Goal: Complete application form: Complete application form

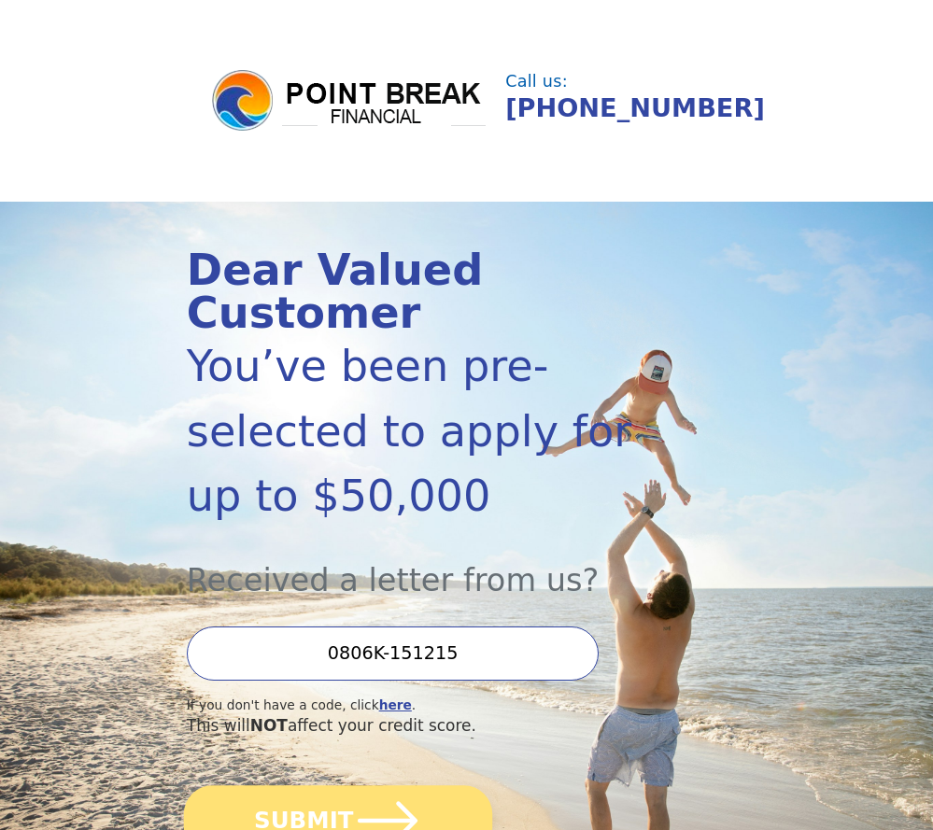
click at [316, 788] on button "SUBMIT" at bounding box center [338, 820] width 308 height 70
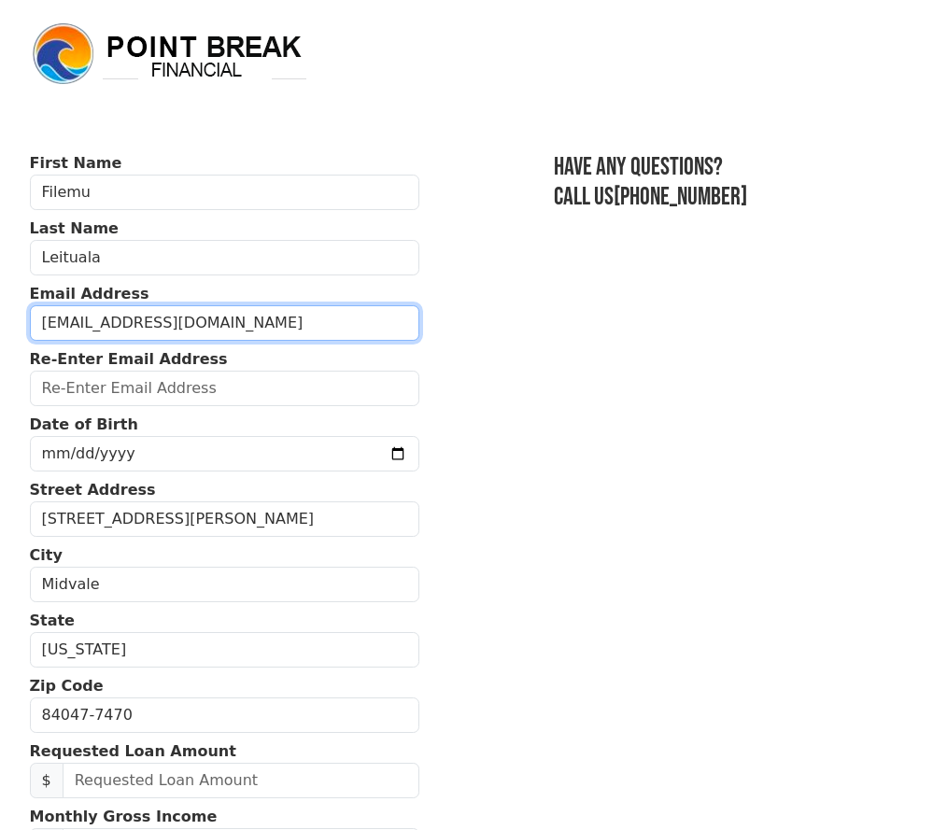
type input "[EMAIL_ADDRESS][DOMAIN_NAME]"
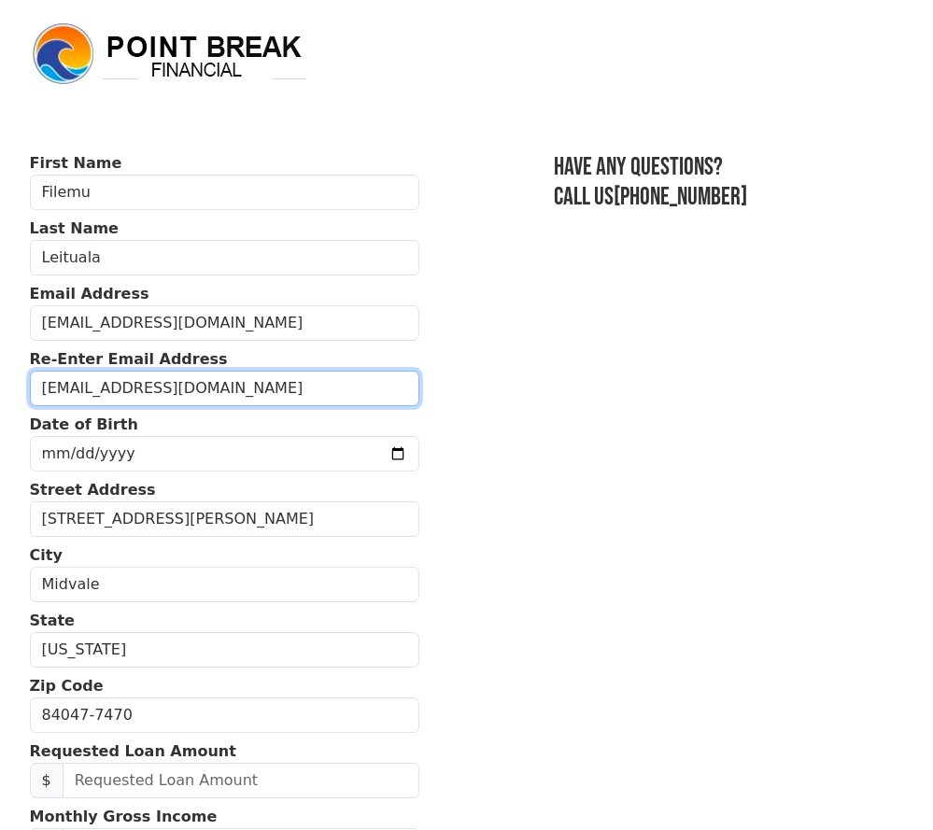
type input "[EMAIL_ADDRESS][DOMAIN_NAME]"
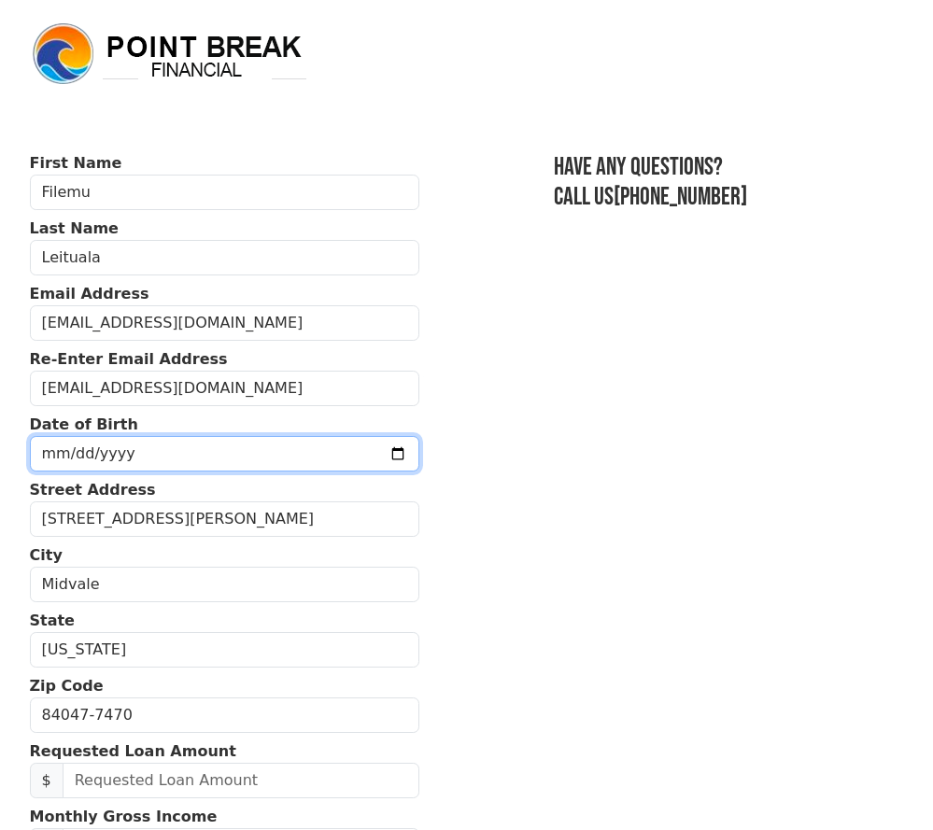
click at [73, 451] on input "date" at bounding box center [224, 453] width 389 height 35
click at [76, 457] on input "date" at bounding box center [224, 453] width 389 height 35
click at [58, 453] on input "date" at bounding box center [224, 453] width 389 height 35
click at [200, 455] on input "date" at bounding box center [224, 453] width 389 height 35
click at [193, 451] on input "date" at bounding box center [224, 453] width 389 height 35
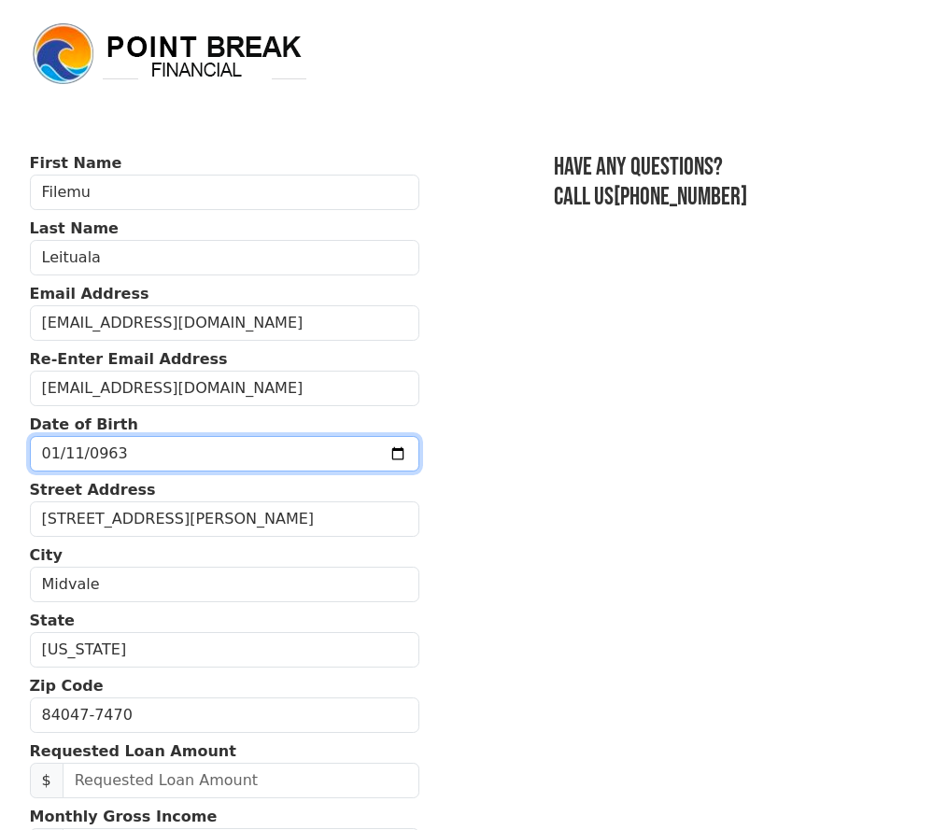
type input "0963-01-11"
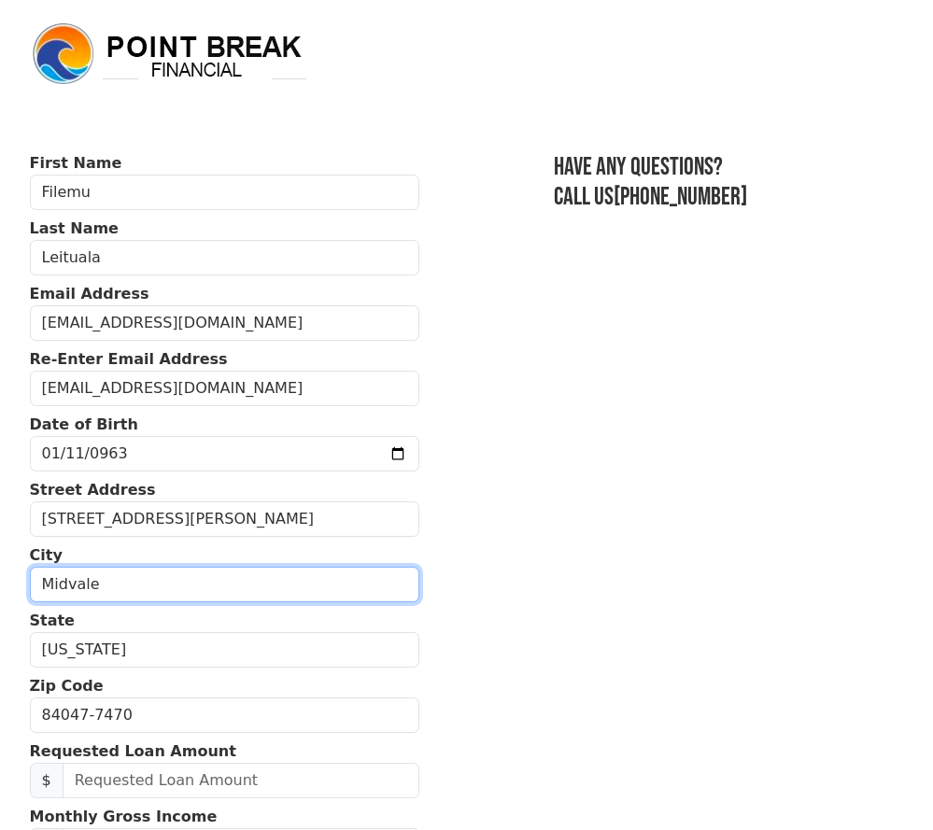
click at [334, 573] on input "Midvale" at bounding box center [224, 584] width 389 height 35
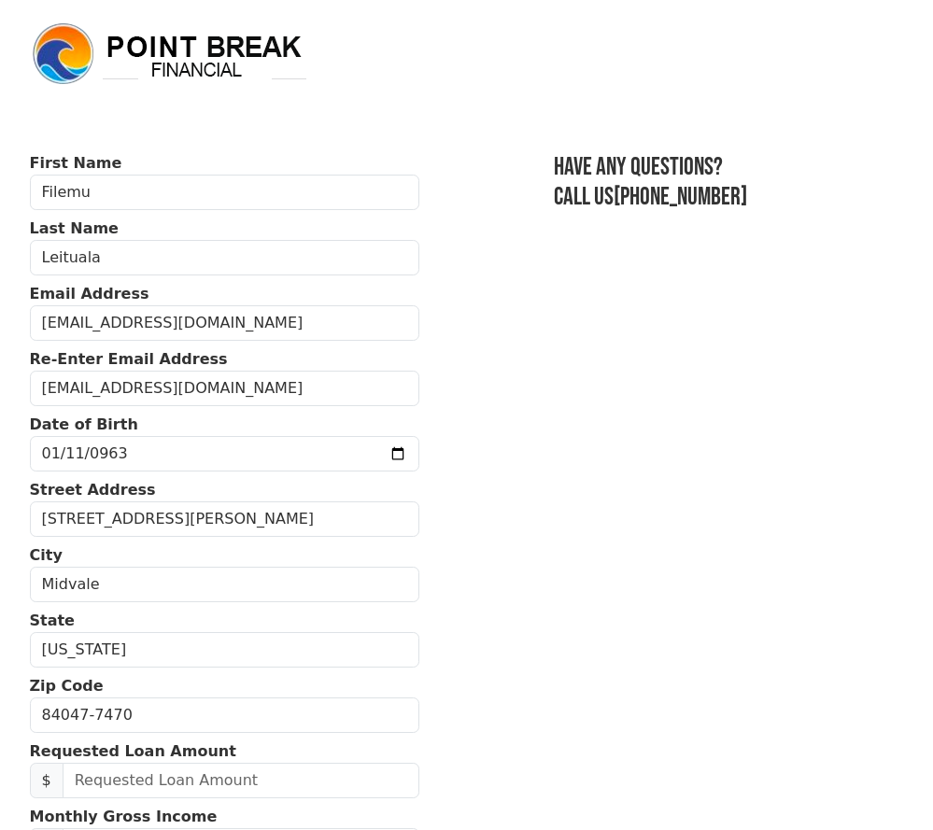
click at [492, 692] on section "First Name Filemu Last Name Leituala Email Address filemu1163@gmail.com Re-Ente…" at bounding box center [467, 720] width 874 height 1136
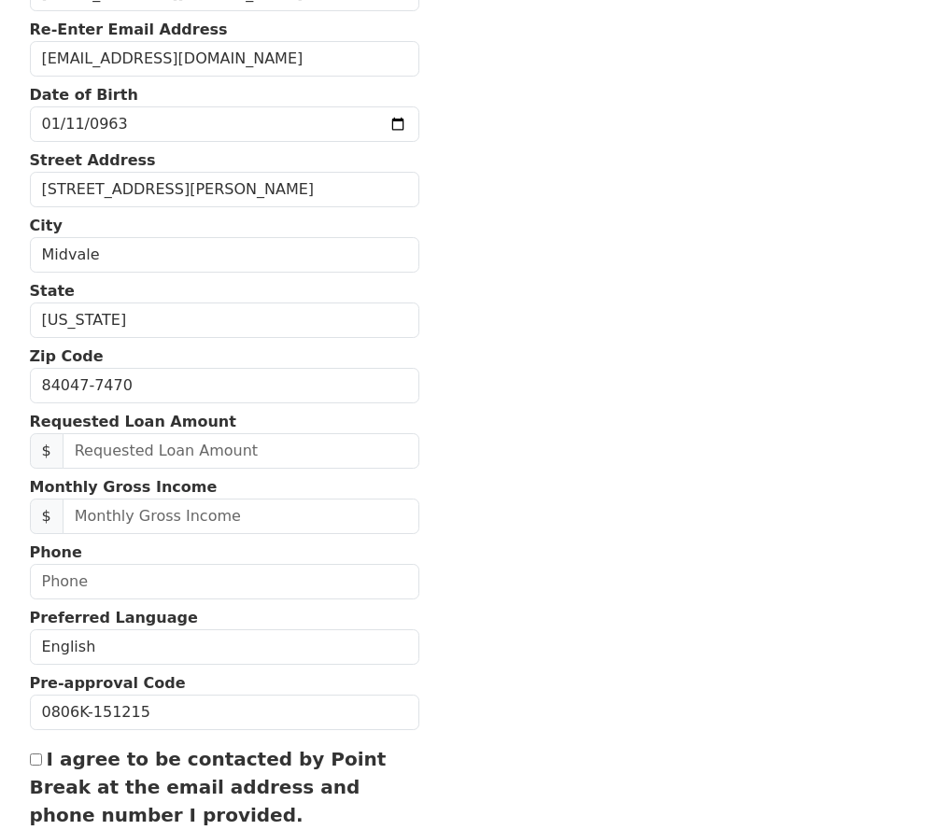
scroll to position [364, 0]
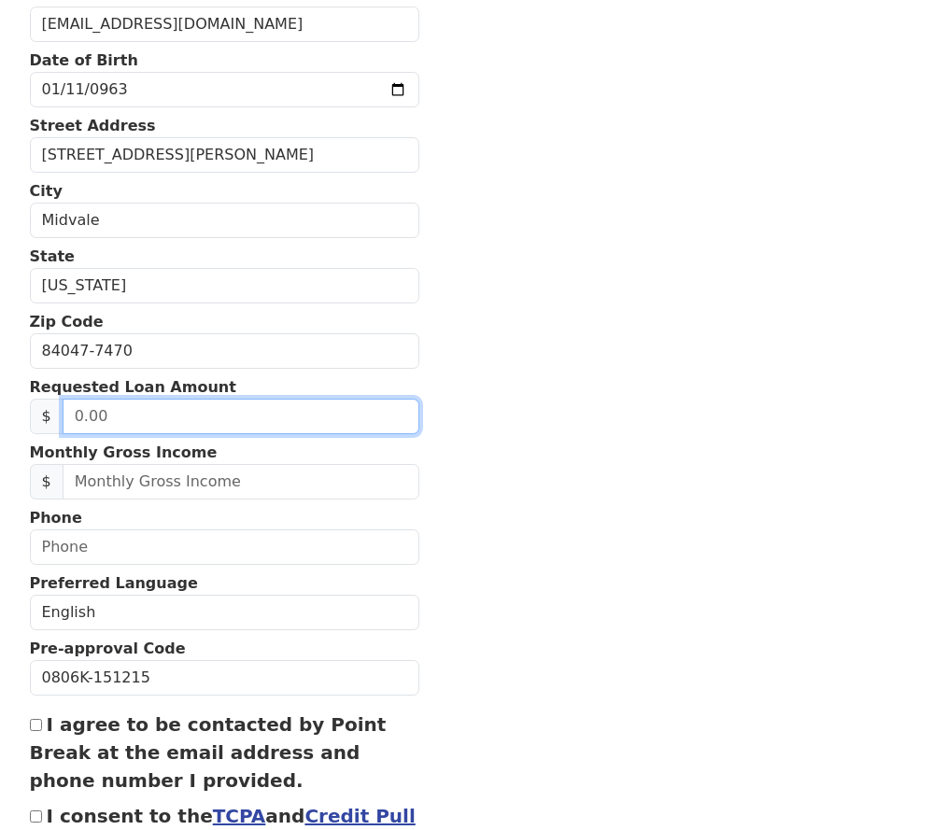
click at [82, 425] on input "text" at bounding box center [241, 416] width 357 height 35
click at [126, 423] on input "10.00" at bounding box center [241, 416] width 357 height 35
drag, startPoint x: 119, startPoint y: 420, endPoint x: -149, endPoint y: 504, distance: 280.9
click at [0, 466] on html "First Name Filemu Last Name Leituala Email Address filemu1163@gmail.com Re-Ente…" at bounding box center [466, 51] width 933 height 830
click at [117, 418] on input "20.00" at bounding box center [241, 416] width 357 height 35
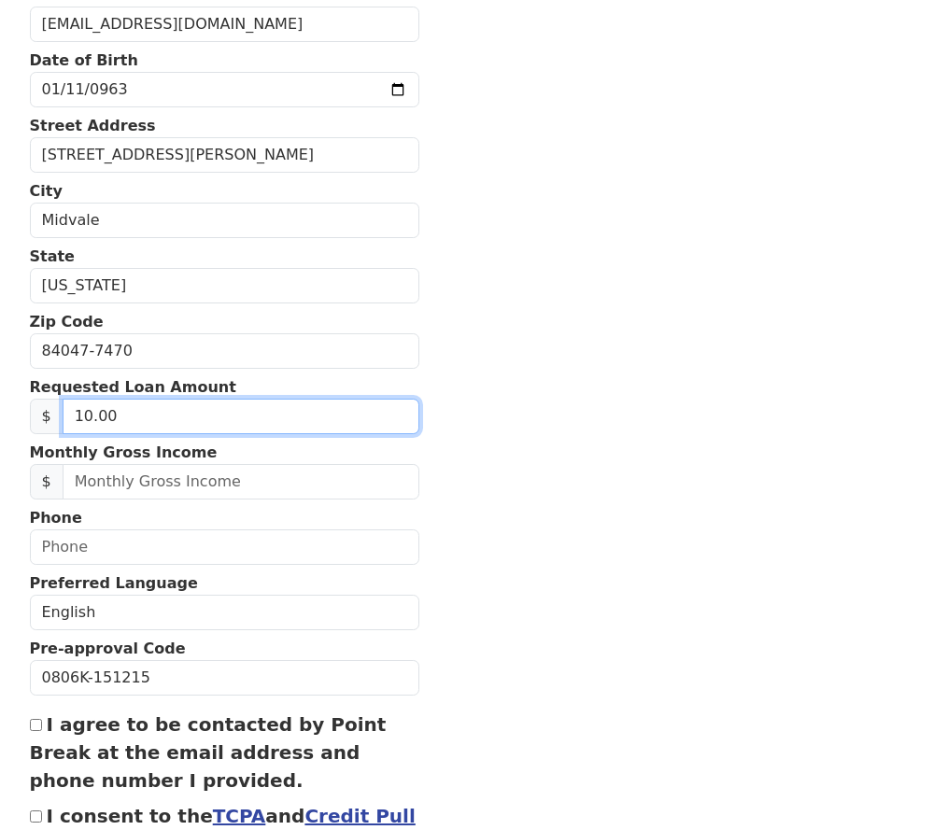
click at [130, 424] on input "10.00" at bounding box center [241, 416] width 357 height 35
click at [109, 411] on input "1.00" at bounding box center [241, 416] width 357 height 35
drag, startPoint x: 124, startPoint y: 420, endPoint x: -54, endPoint y: 480, distance: 188.1
click at [0, 466] on html "First Name Filemu Last Name Leituala Email Address filemu1163@gmail.com Re-Ente…" at bounding box center [466, 51] width 933 height 830
type input "10.00"
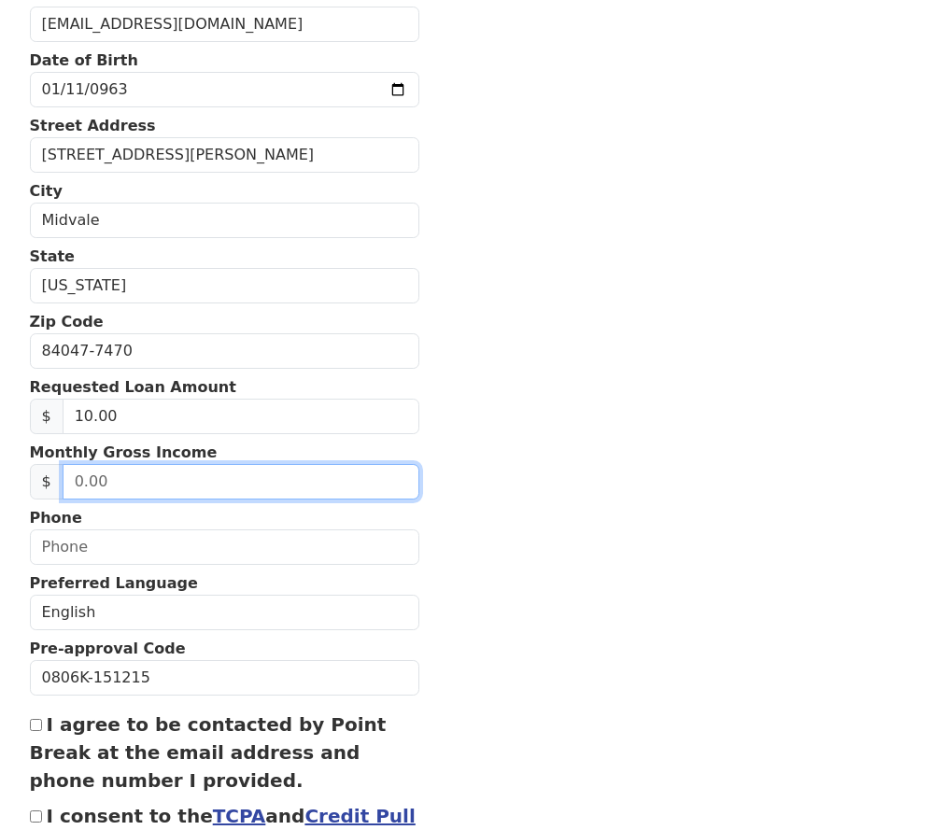
click at [92, 489] on input "text" at bounding box center [241, 481] width 357 height 35
type input "2,400.00"
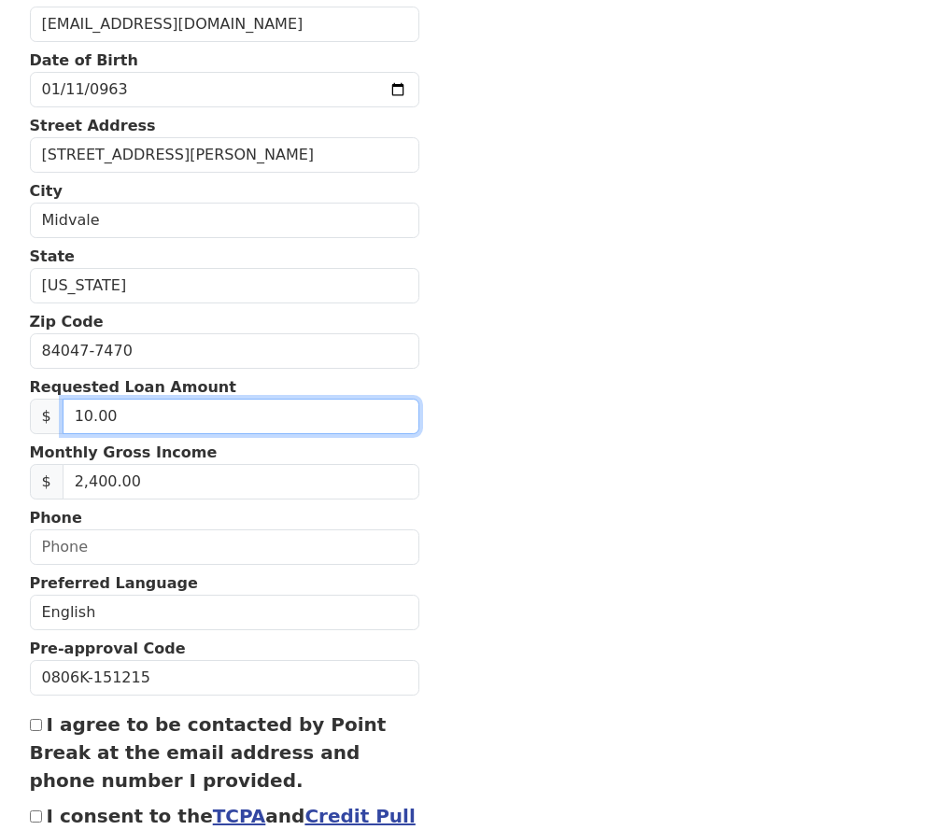
drag, startPoint x: 120, startPoint y: 425, endPoint x: -75, endPoint y: 503, distance: 210.3
click at [0, 466] on html "First Name Filemu Last Name Leituala Email Address filemu1163@gmail.com Re-Ente…" at bounding box center [466, 51] width 933 height 830
type input "20.00"
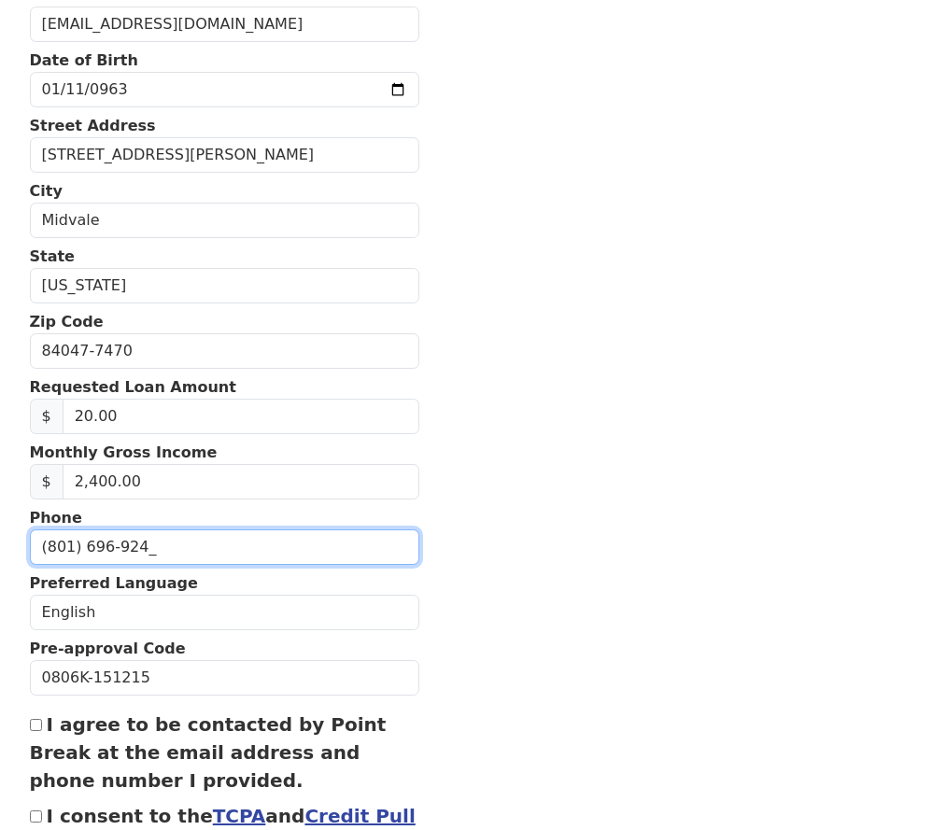
type input "(801) 696-9244"
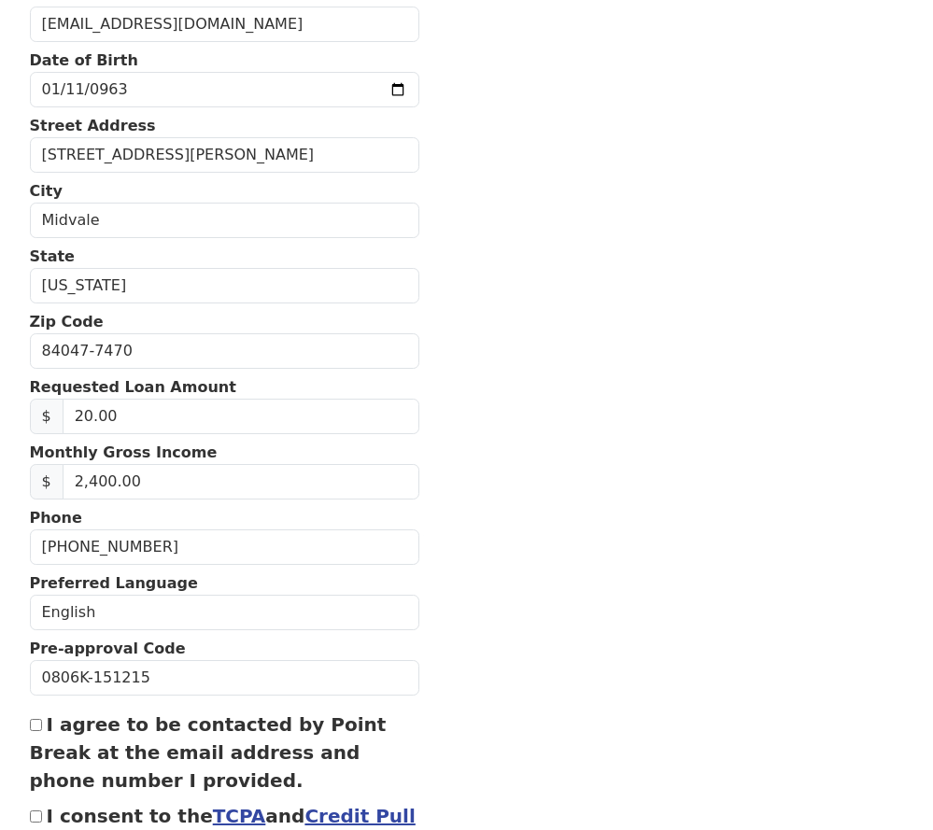
click at [404, 736] on section "First Name Filemu Last Name Leituala Email Address filemu1163@gmail.com Re-Ente…" at bounding box center [467, 356] width 874 height 1136
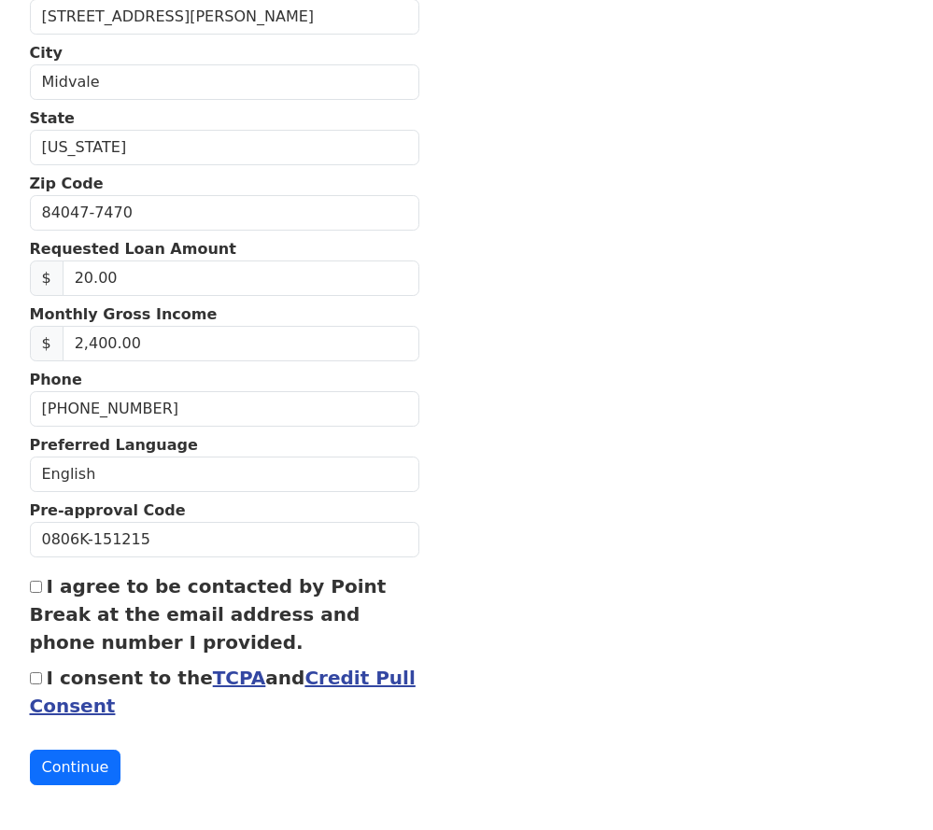
scroll to position [502, 0]
click at [85, 763] on button "Continue" at bounding box center [76, 767] width 92 height 35
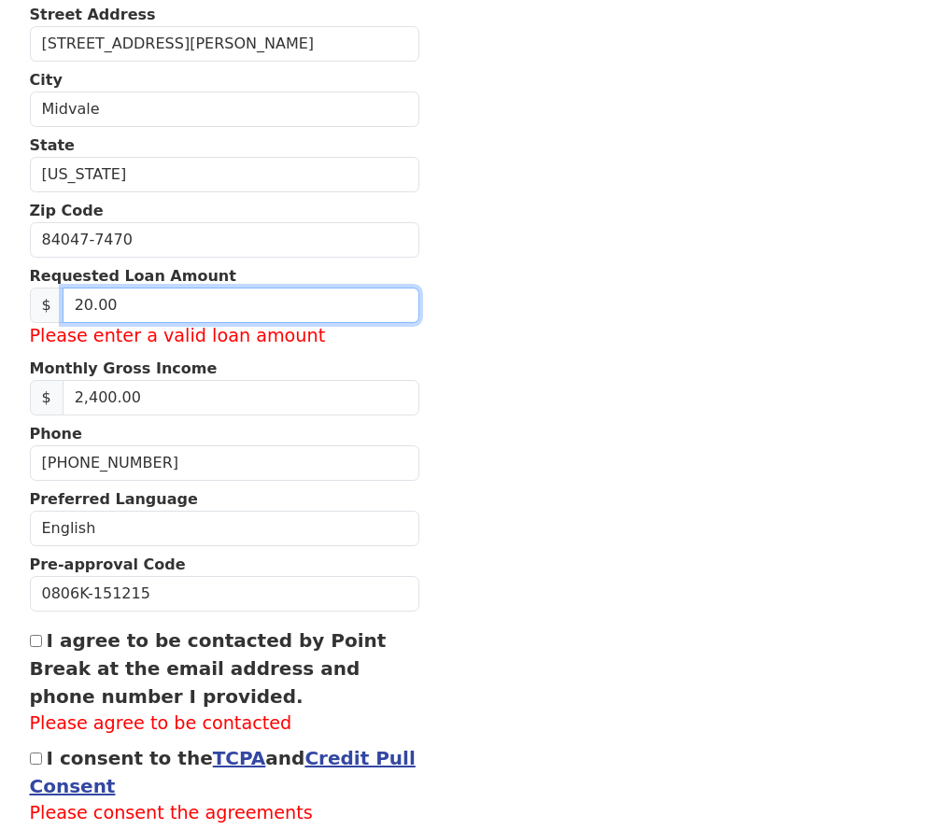
click at [128, 310] on input "20.00" at bounding box center [241, 305] width 357 height 35
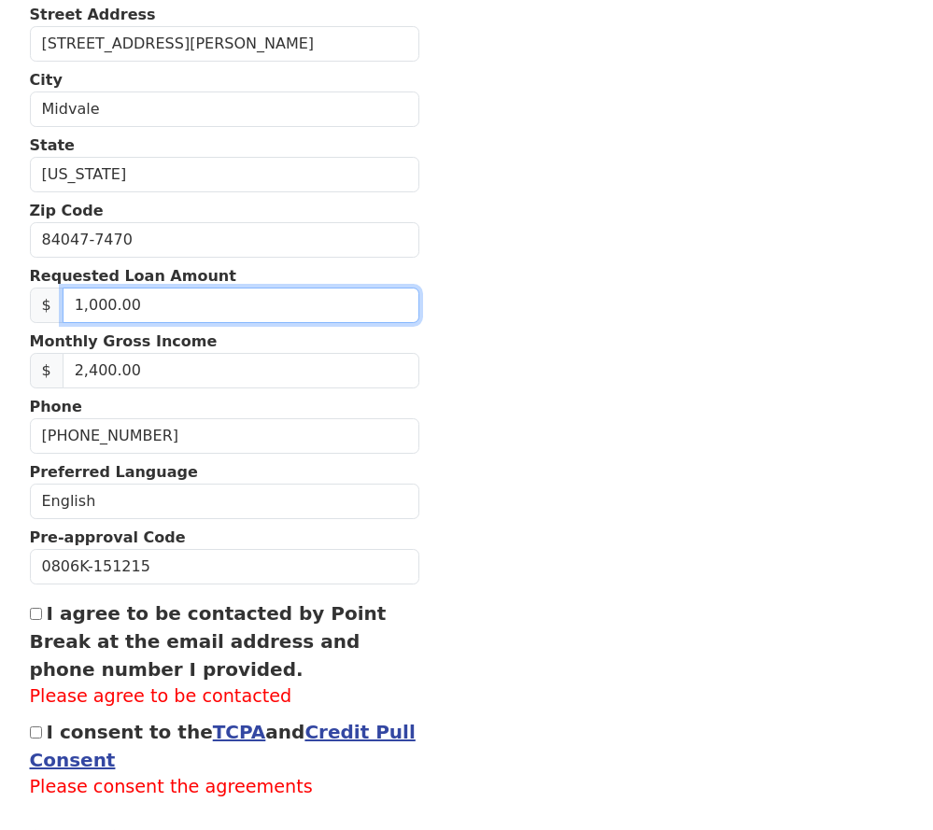
type input "10,000.00"
click at [508, 678] on section "First Name Filemu Last Name Leituala Email Address filemu1163@gmail.com Re-Ente…" at bounding box center [467, 258] width 874 height 1216
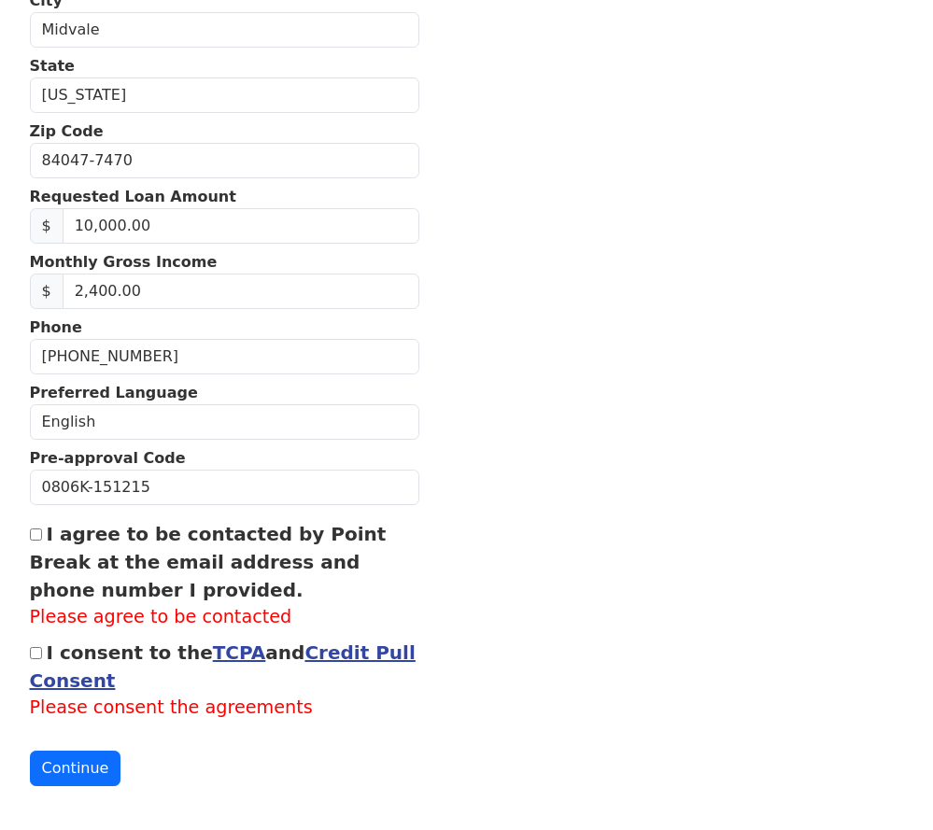
scroll to position [581, 0]
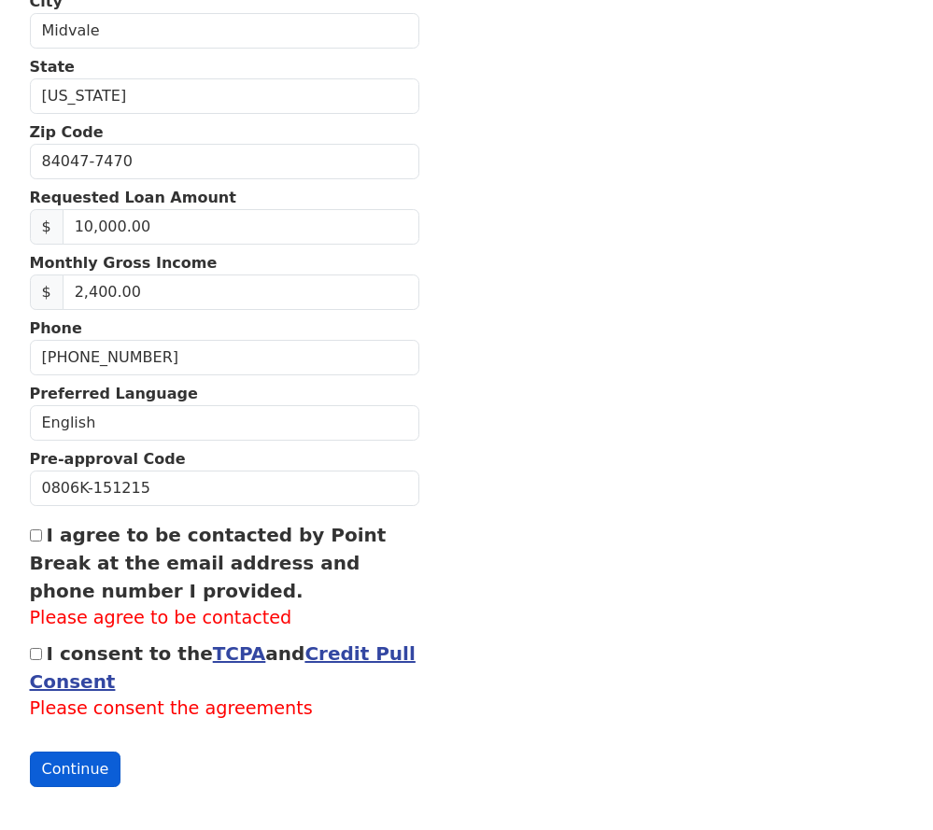
click at [60, 777] on button "Continue" at bounding box center [76, 769] width 92 height 35
click at [35, 656] on input "I consent to the TCPA and Credit Pull Consent" at bounding box center [36, 654] width 12 height 12
checkbox input "true"
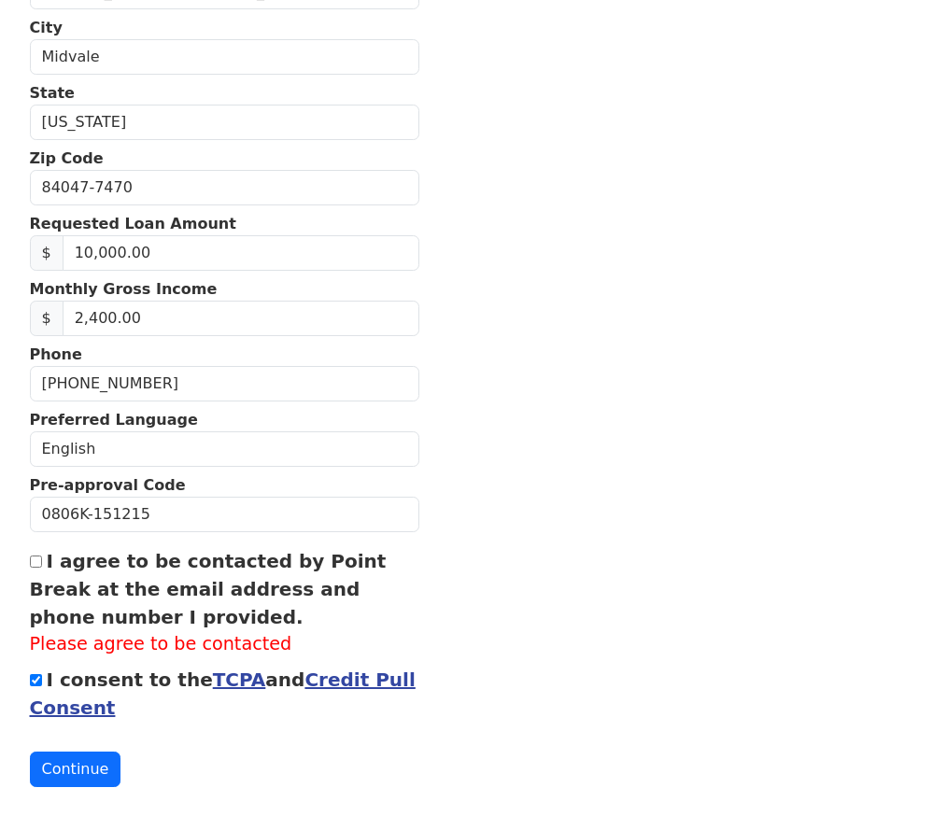
click at [35, 567] on input "I agree to be contacted by Point Break at the email address and phone number I …" at bounding box center [36, 562] width 12 height 12
checkbox input "true"
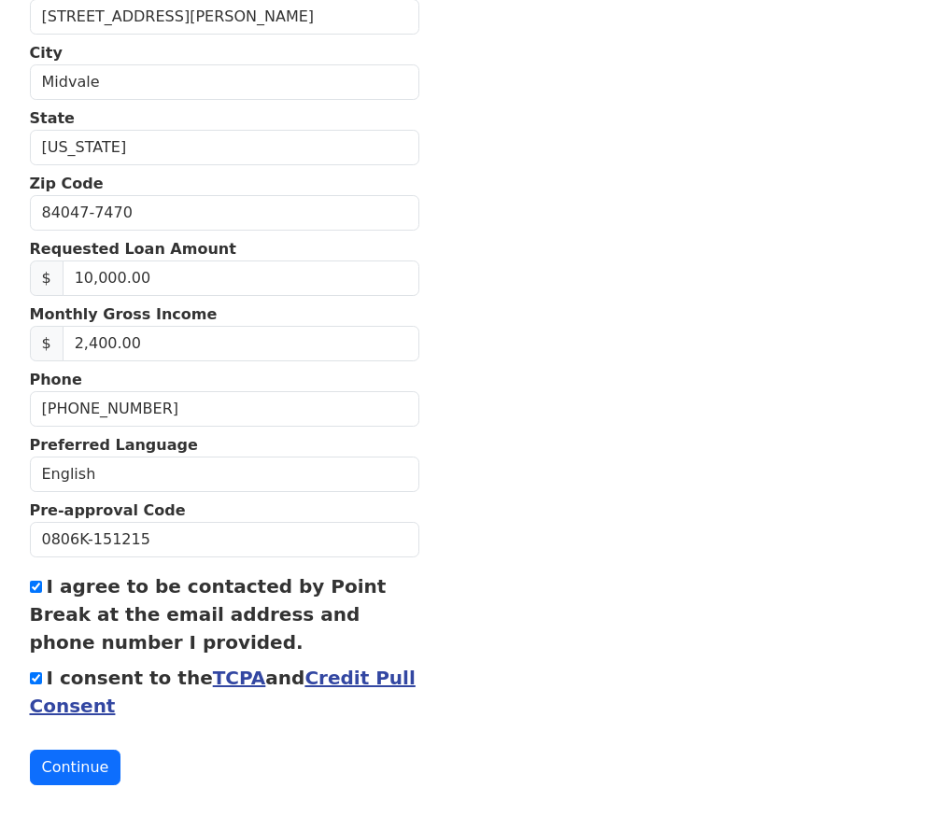
scroll to position [529, 0]
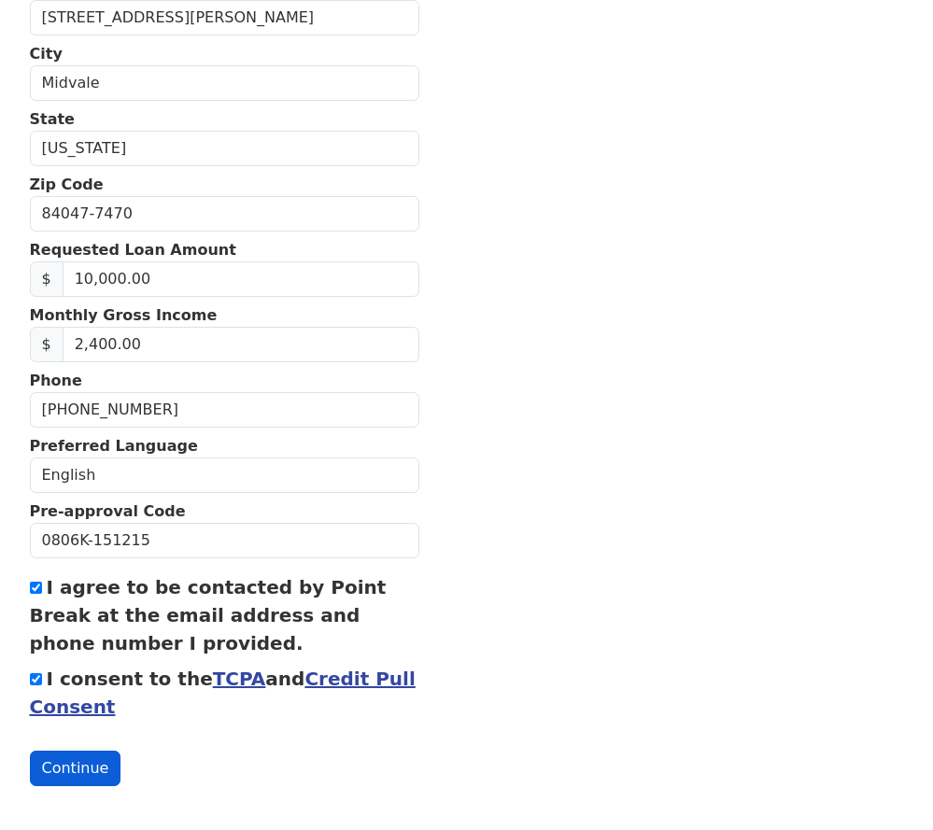
click at [80, 764] on button "Continue" at bounding box center [76, 768] width 92 height 35
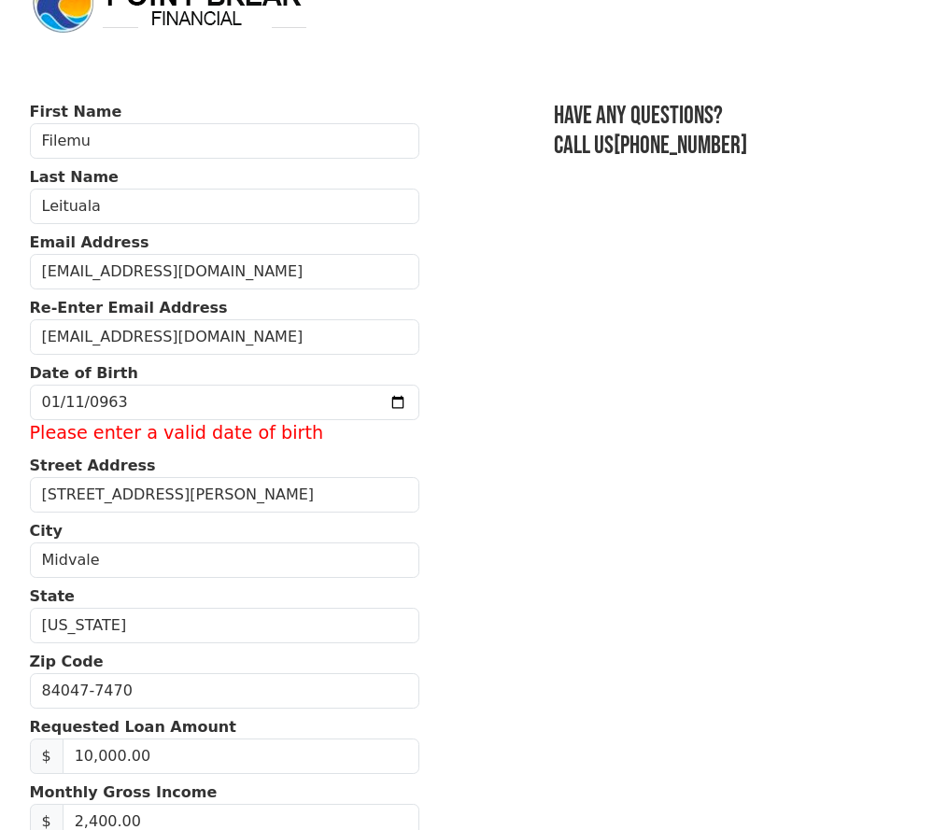
scroll to position [38, 0]
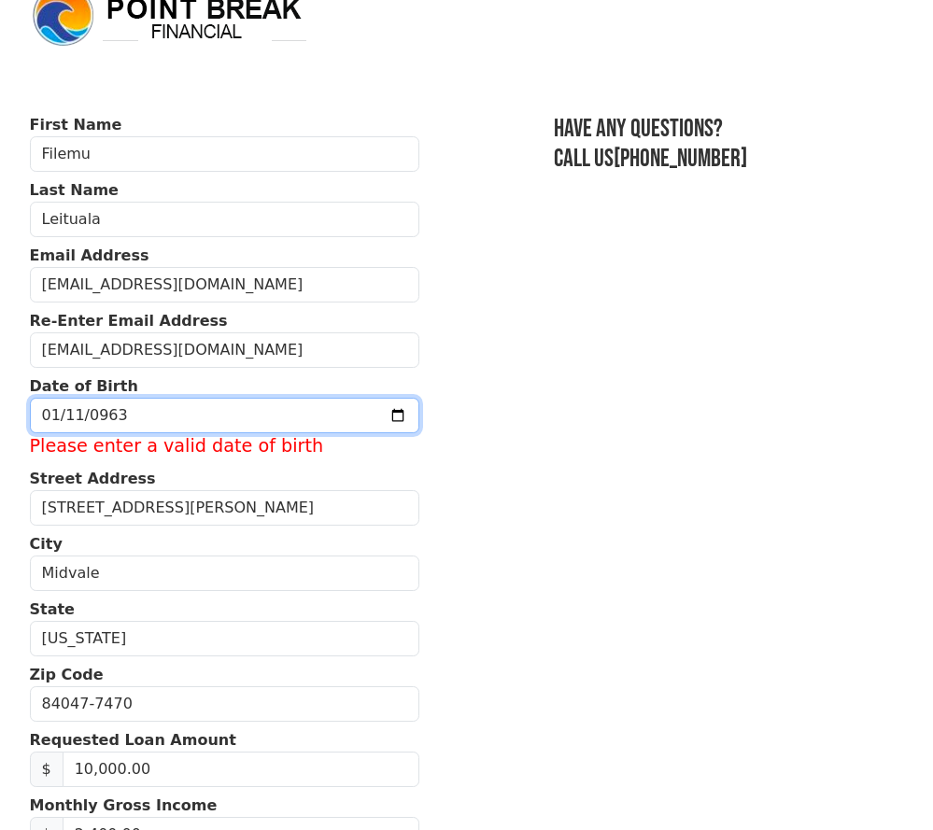
click at [88, 420] on input "0963-01-11" at bounding box center [224, 415] width 389 height 35
click at [120, 416] on input "0009-01-11" at bounding box center [224, 415] width 389 height 35
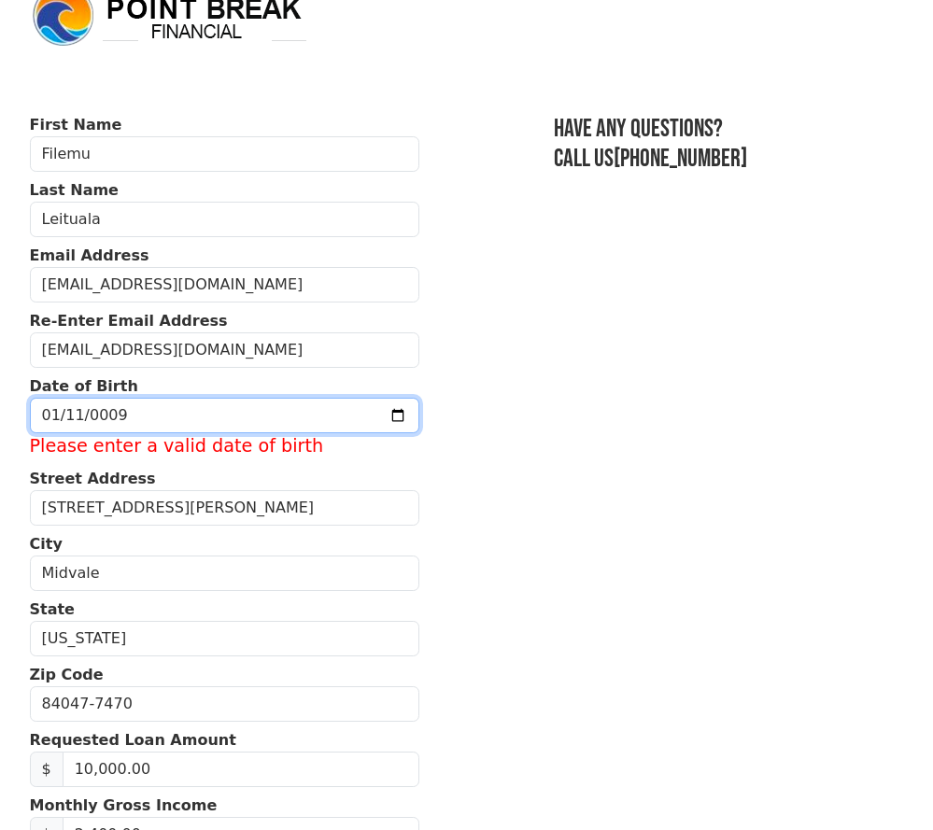
click at [118, 416] on input "0009-01-11" at bounding box center [224, 415] width 389 height 35
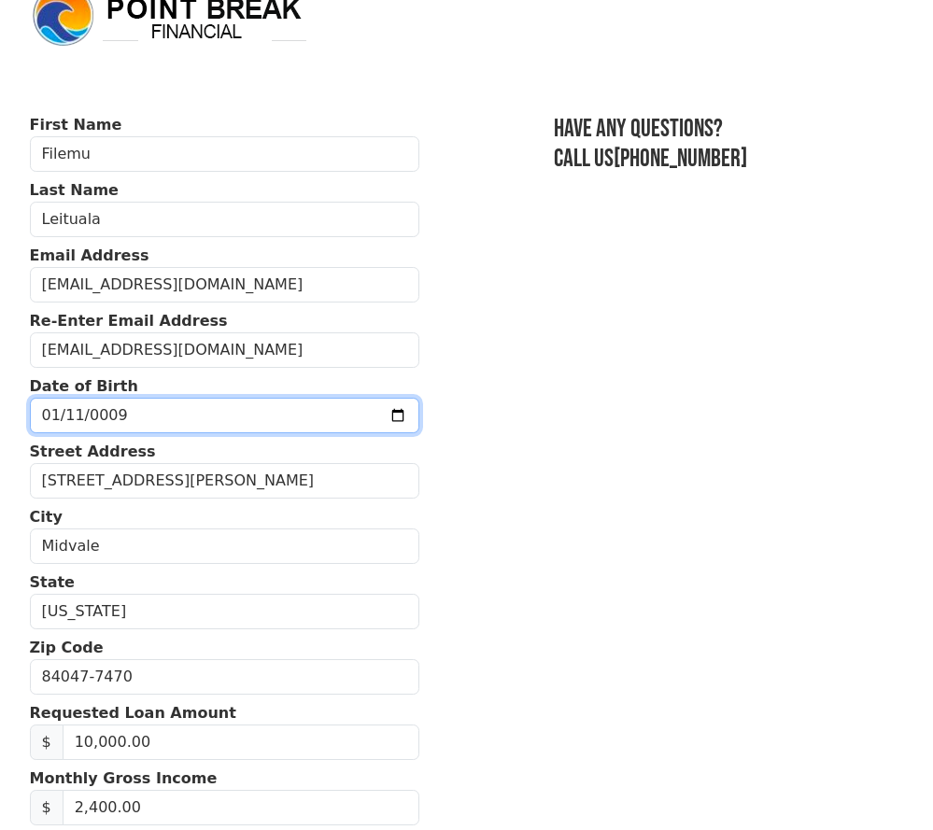
type input "1963-01-11"
click at [428, 592] on section "First Name Filemu Last Name Leituala Email Address filemu1163@gmail.com Re-Ente…" at bounding box center [467, 682] width 874 height 1136
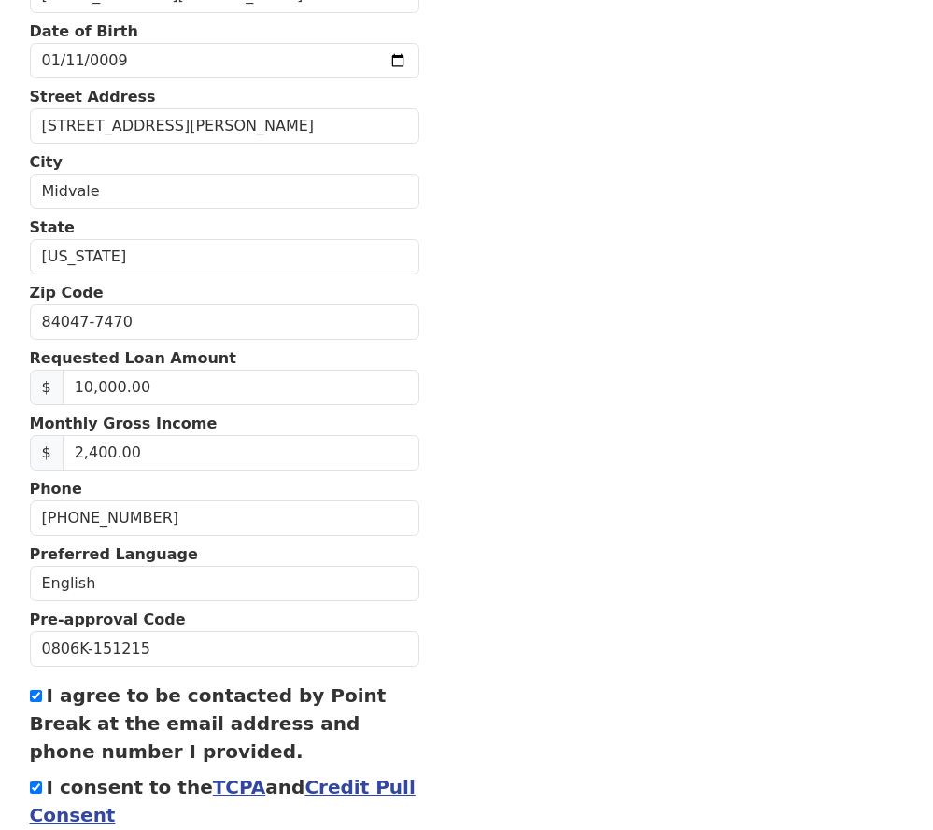
scroll to position [503, 0]
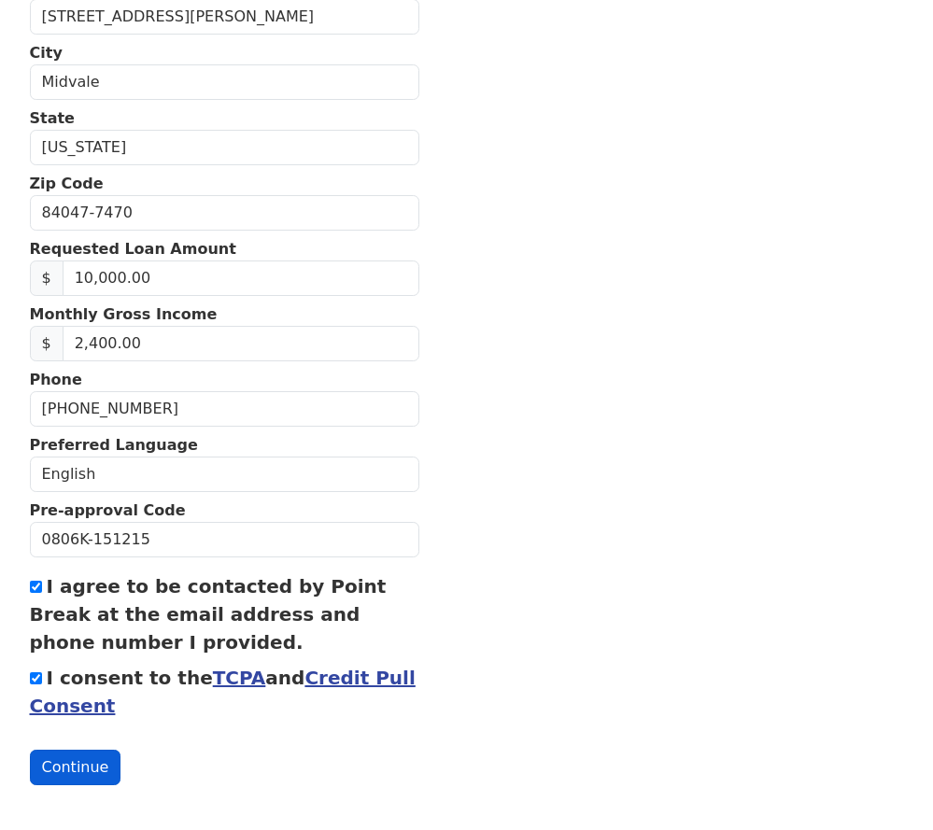
click at [90, 763] on button "Continue" at bounding box center [76, 767] width 92 height 35
